Goal: Information Seeking & Learning: Check status

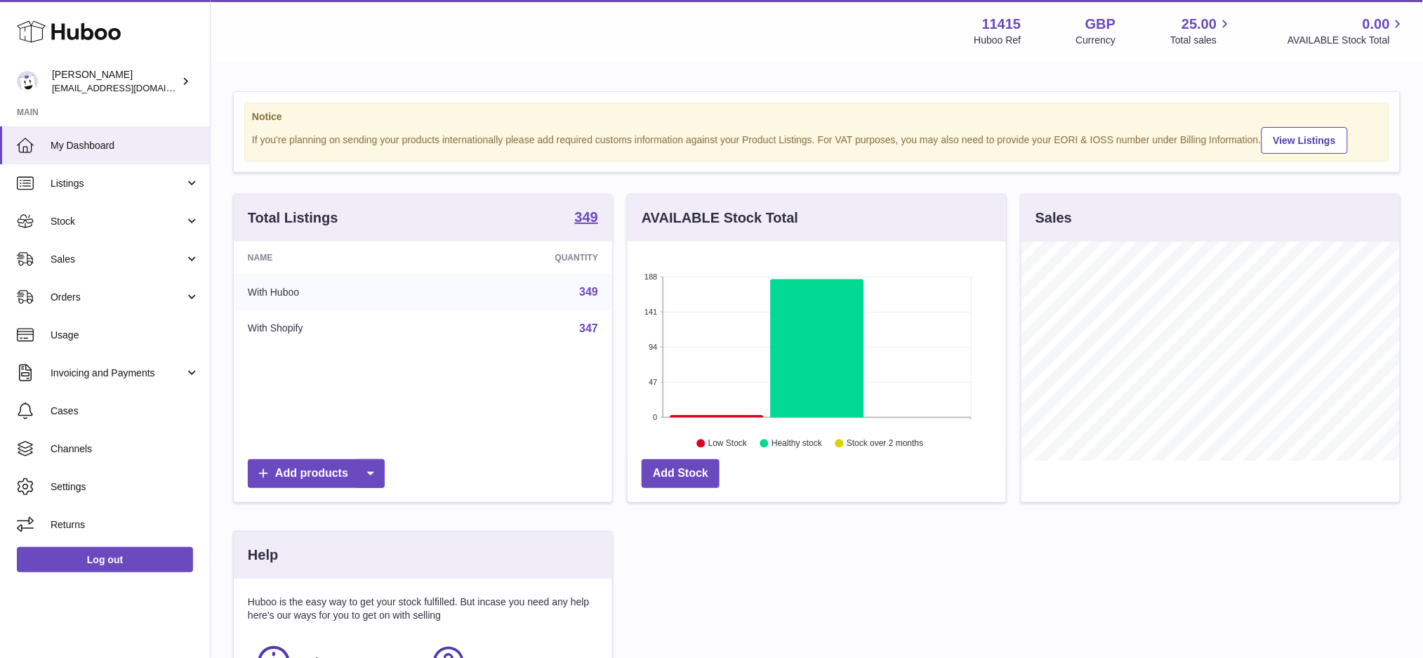
scroll to position [218, 378]
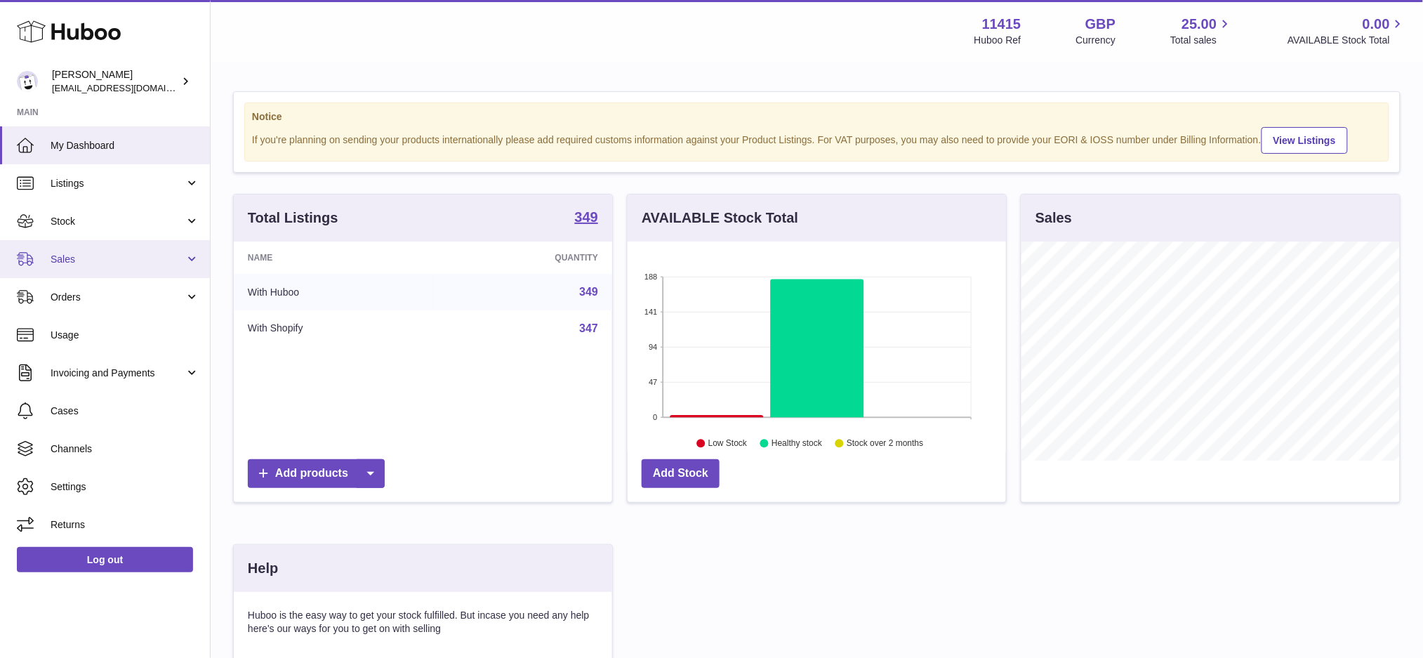
click at [88, 260] on span "Sales" at bounding box center [118, 259] width 134 height 13
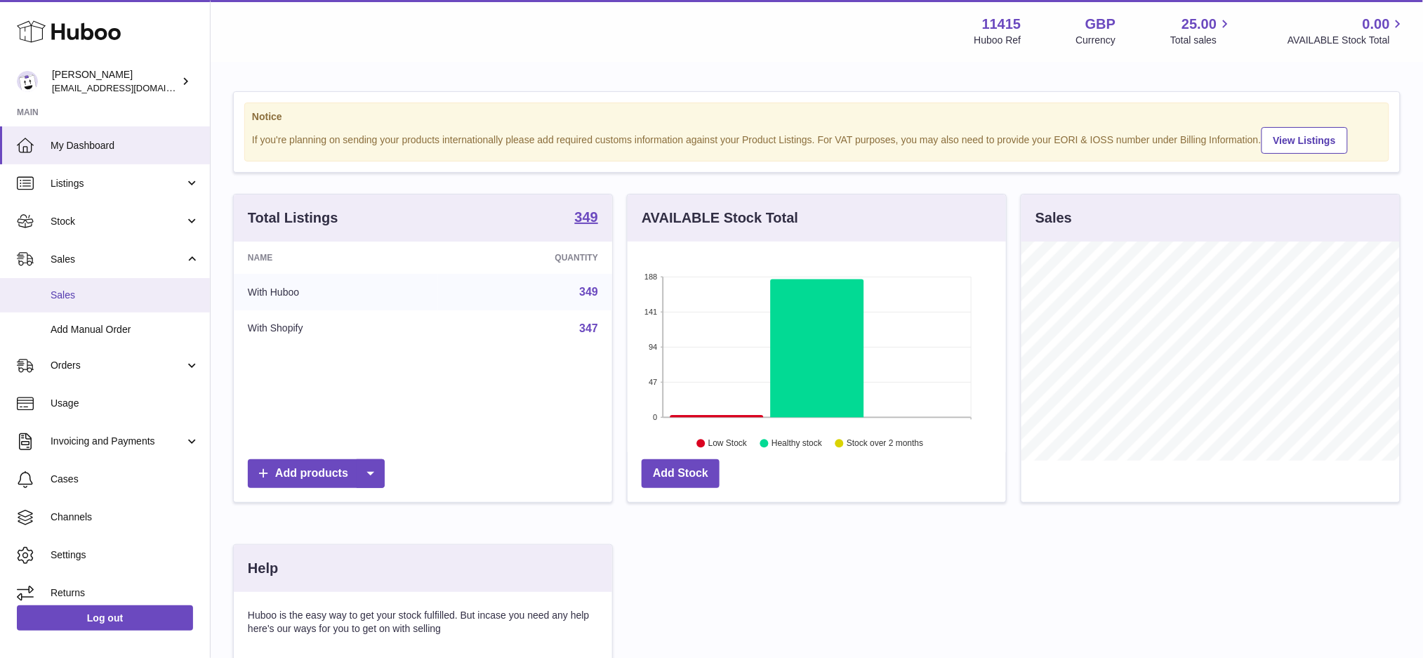
click at [104, 299] on span "Sales" at bounding box center [125, 295] width 149 height 13
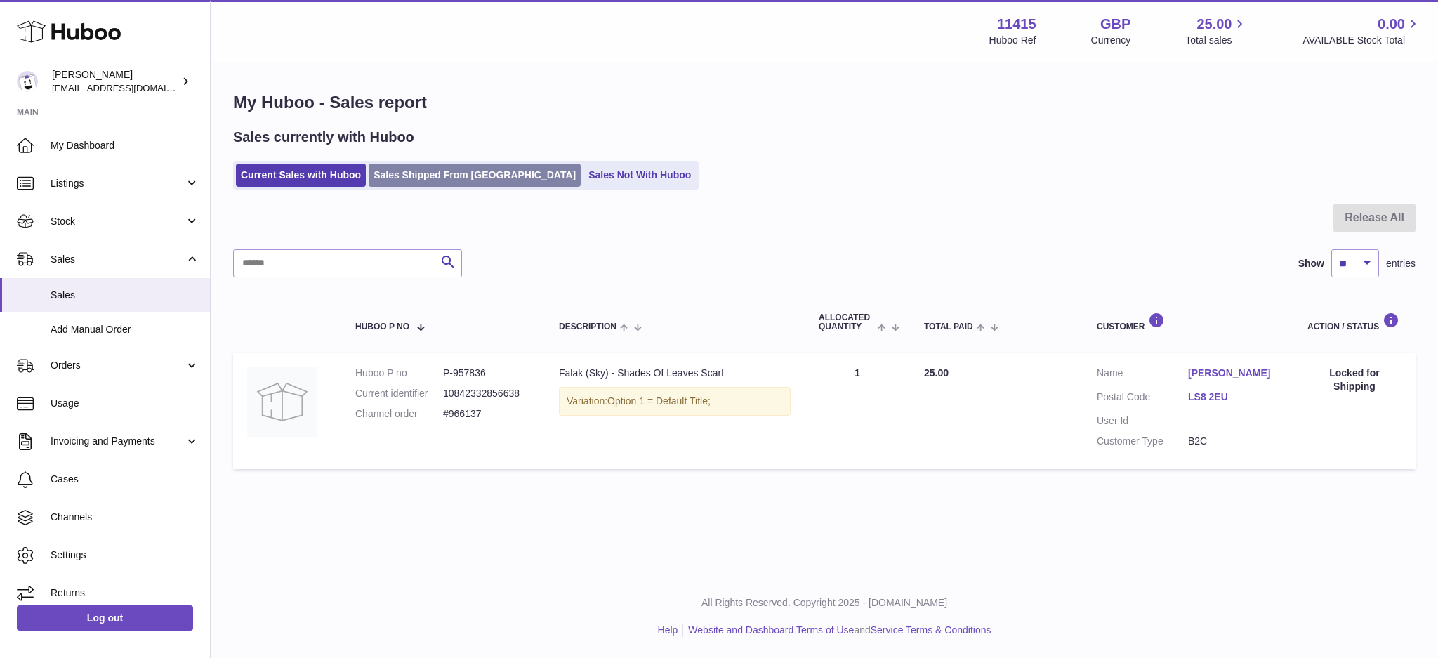
click at [455, 173] on link "Sales Shipped From [GEOGRAPHIC_DATA]" at bounding box center [475, 175] width 212 height 23
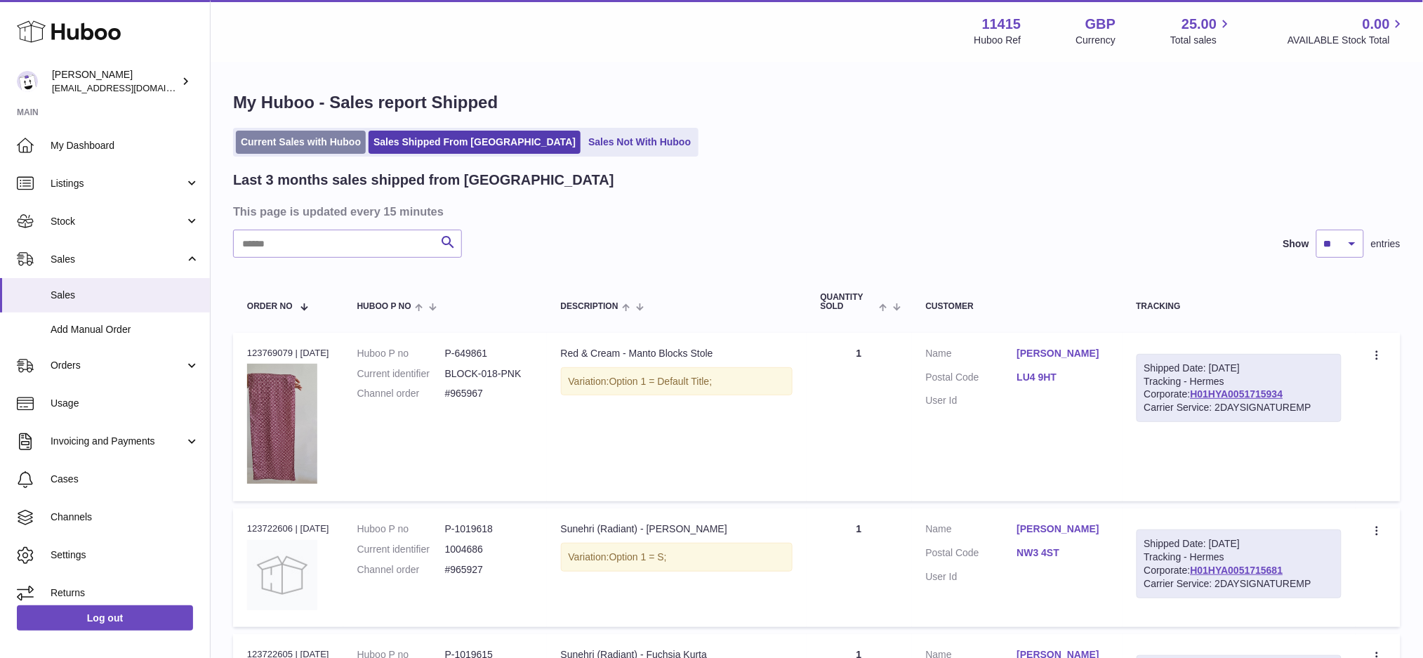
click at [315, 136] on link "Current Sales with Huboo" at bounding box center [301, 142] width 130 height 23
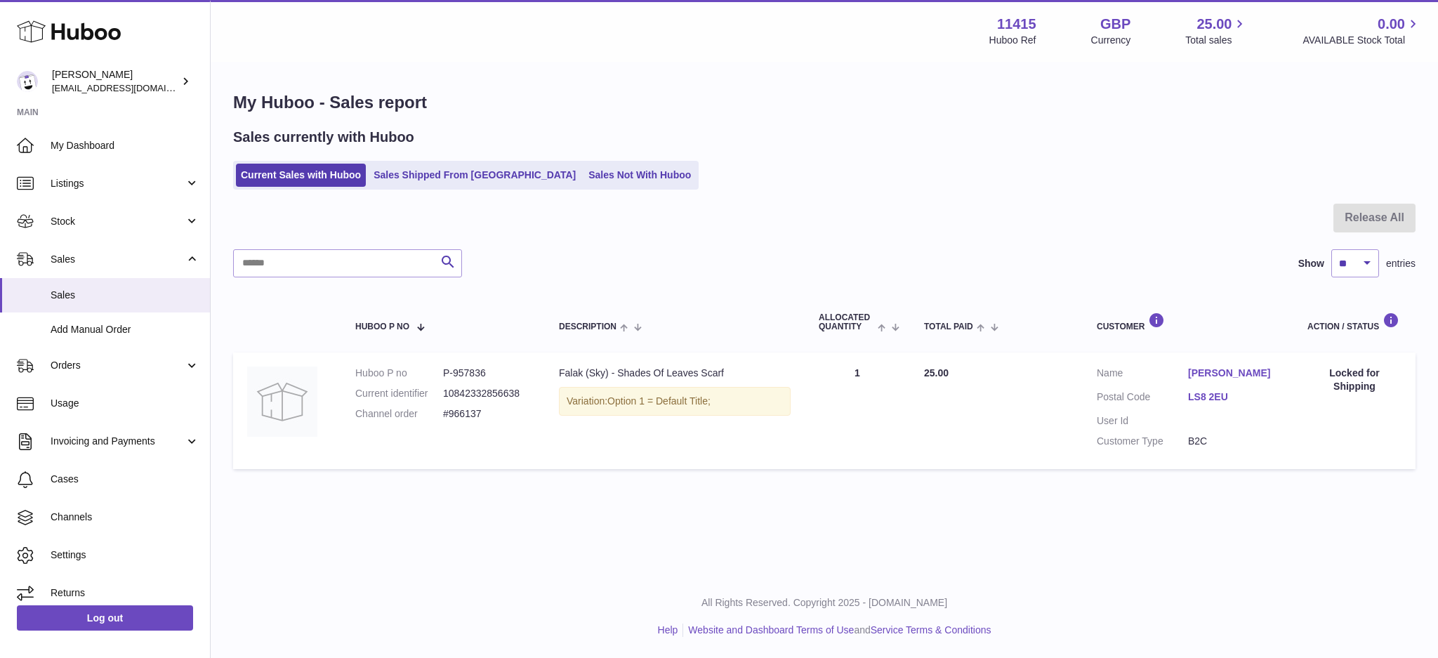
click at [316, 209] on div at bounding box center [824, 227] width 1182 height 46
